Goal: Task Accomplishment & Management: Manage account settings

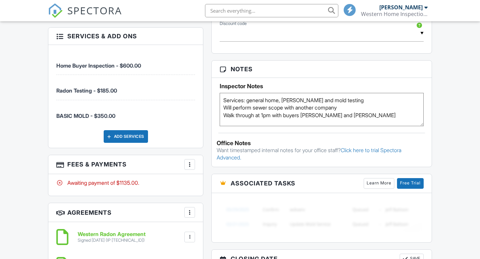
click at [342, 103] on textarea "Services: general home, radon and mold testing Will perform sewer scope with an…" at bounding box center [321, 109] width 204 height 33
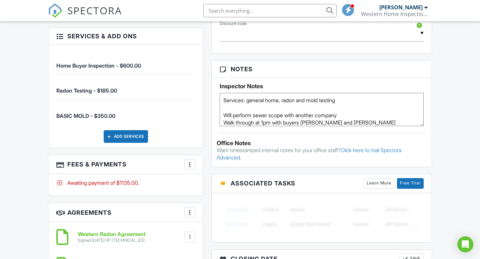
paste textarea "Set CRM Thursday 08/28 12-2 PM (Tom/Inspection) PU Saturday 08/30 2-4 PM (Tom)"
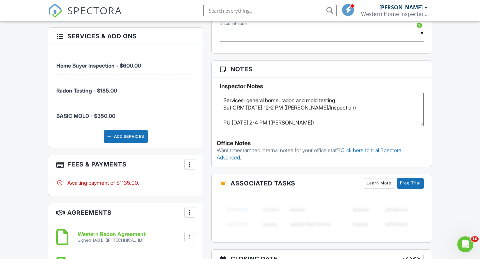
click at [314, 114] on textarea "Services: general home, radon and mold testing Will perform sewer scope with an…" at bounding box center [321, 109] width 204 height 33
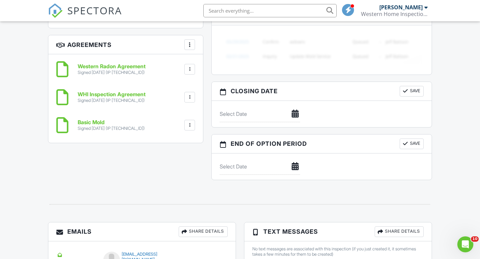
scroll to position [586, 0]
type textarea "Services: general home, radon and mold testing Set CRM [DATE] 12-2 PM ([PERSON_…"
click at [403, 95] on div at bounding box center [405, 92] width 7 height 7
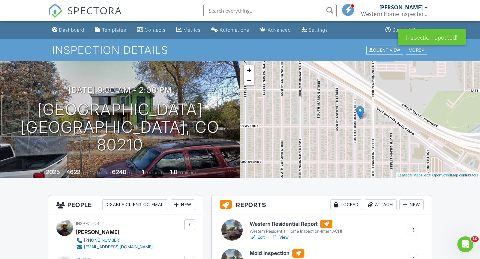
click at [58, 29] on link "Dashboard" at bounding box center [68, 30] width 38 height 12
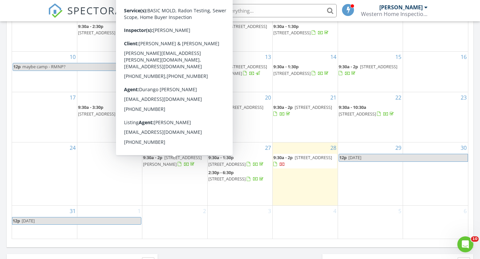
scroll to position [374, 0]
